Goal: Information Seeking & Learning: Compare options

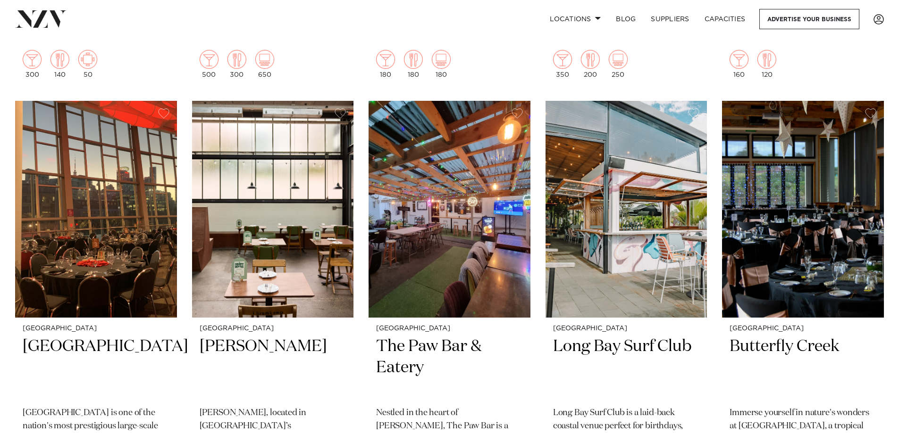
scroll to position [5896, 0]
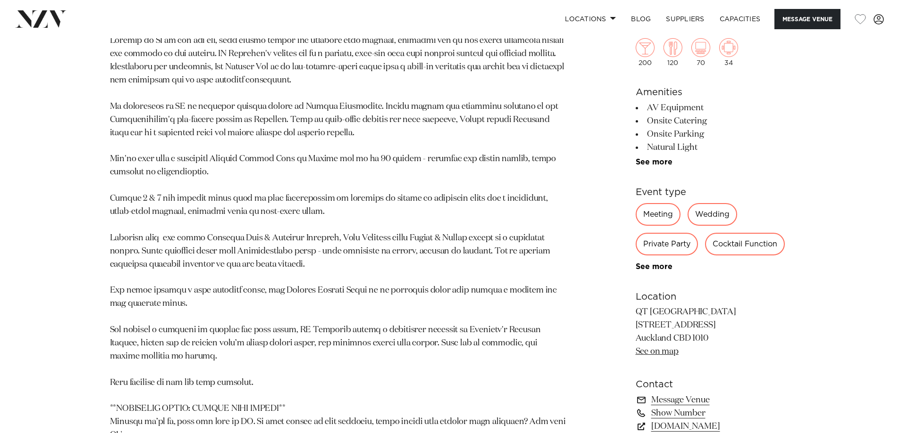
scroll to position [472, 0]
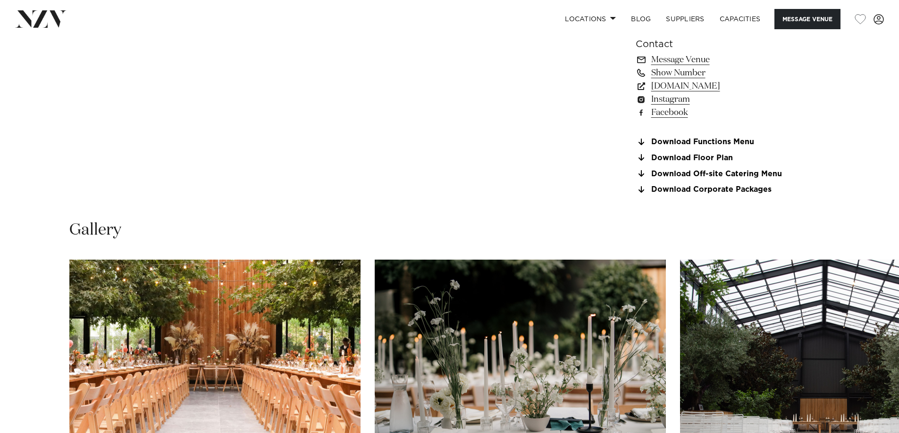
scroll to position [660, 0]
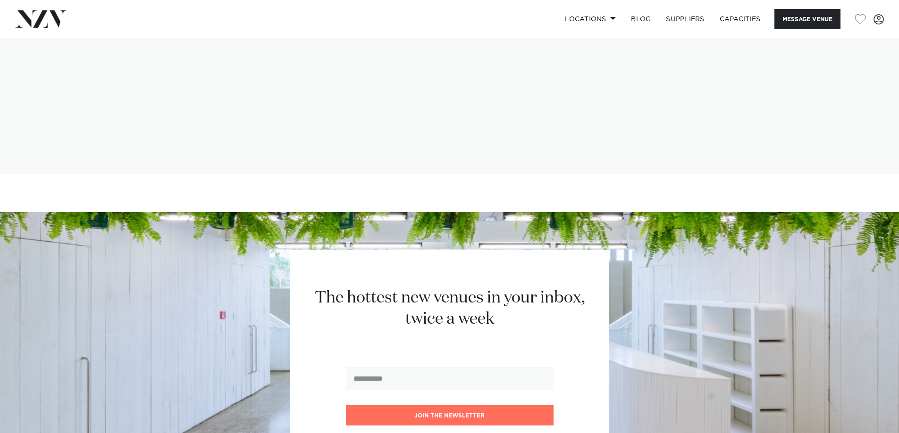
scroll to position [1462, 0]
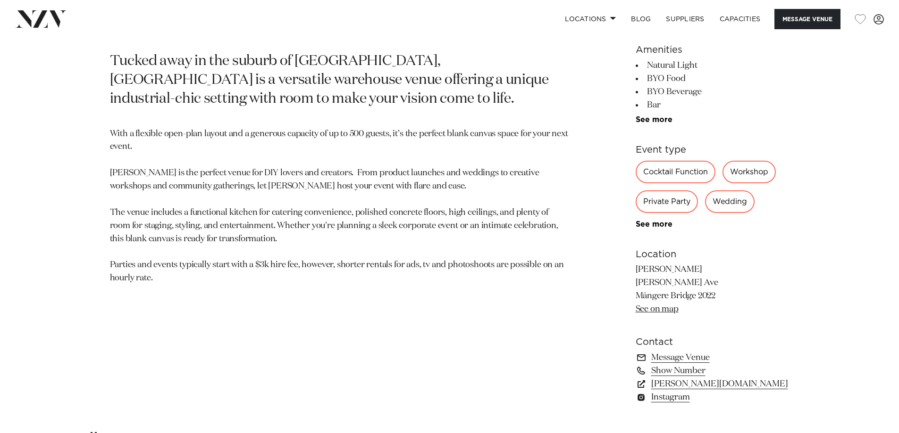
scroll to position [519, 0]
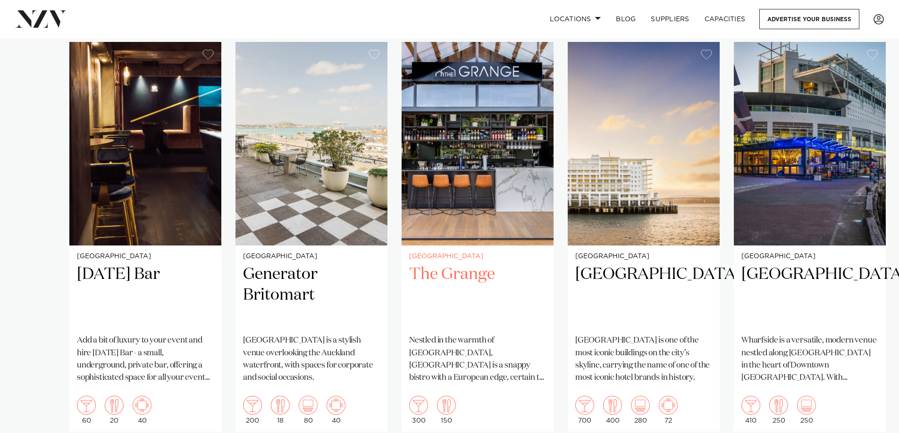
scroll to position [802, 0]
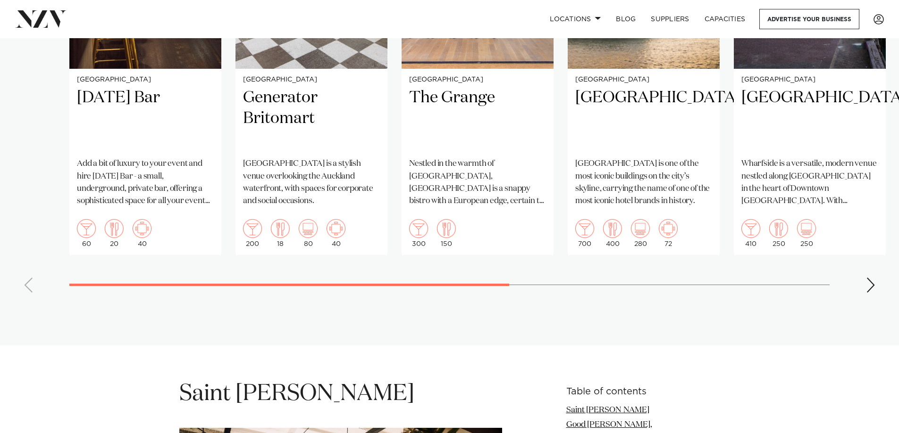
click at [872, 286] on div "Next slide" at bounding box center [870, 285] width 9 height 15
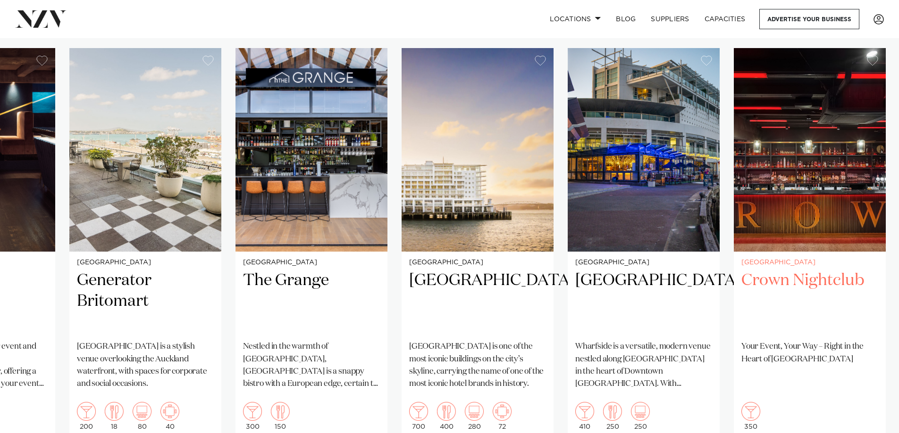
scroll to position [660, 0]
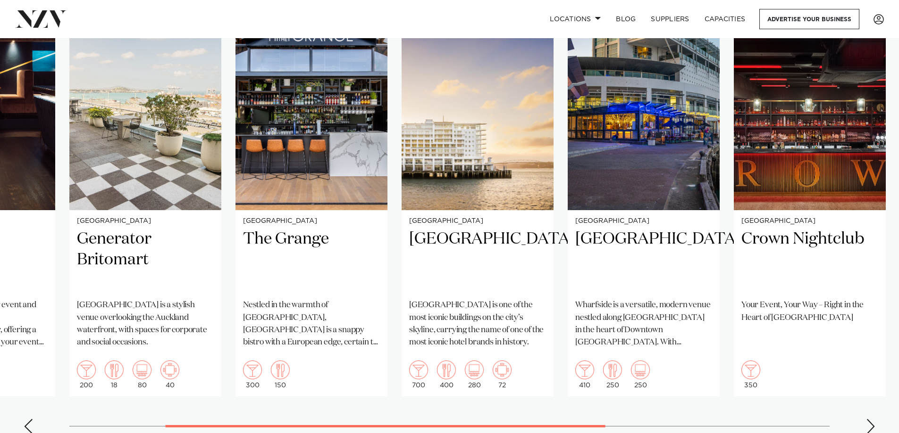
click at [867, 427] on div "Next slide" at bounding box center [870, 426] width 9 height 15
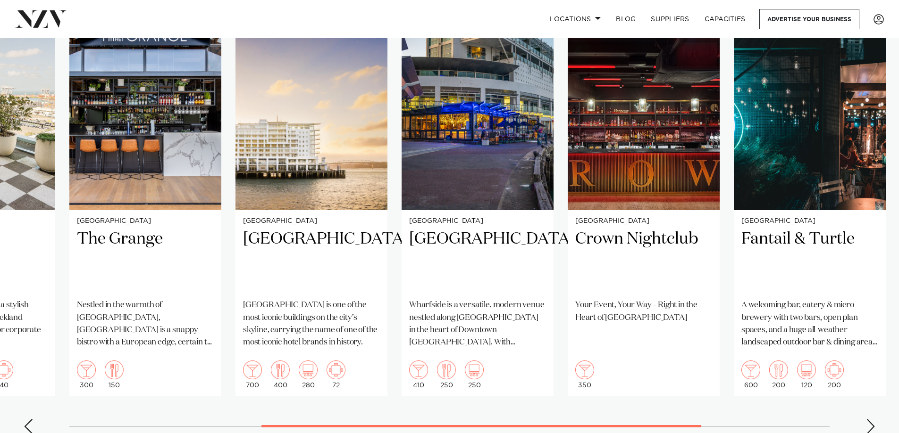
click at [867, 427] on div "Next slide" at bounding box center [870, 426] width 9 height 15
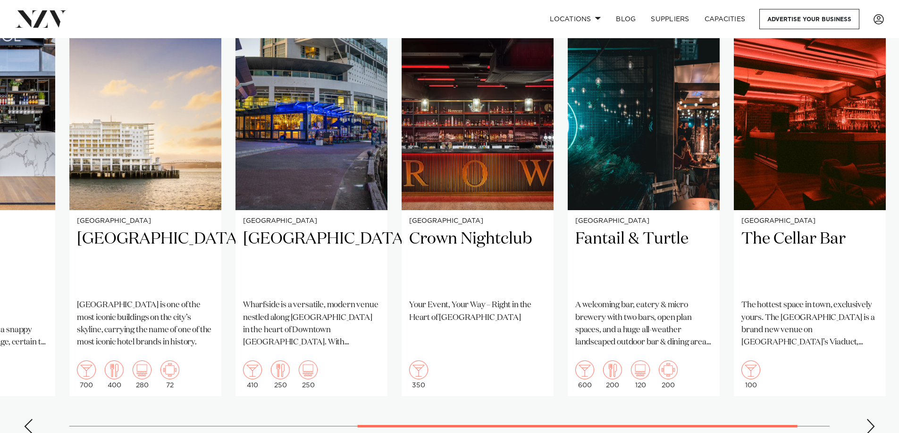
click at [867, 427] on div "Next slide" at bounding box center [870, 426] width 9 height 15
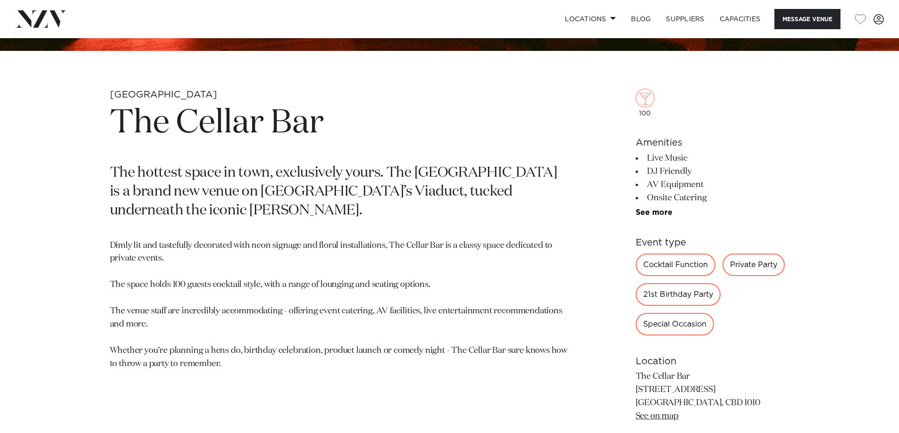
scroll to position [425, 0]
